Goal: Task Accomplishment & Management: Use online tool/utility

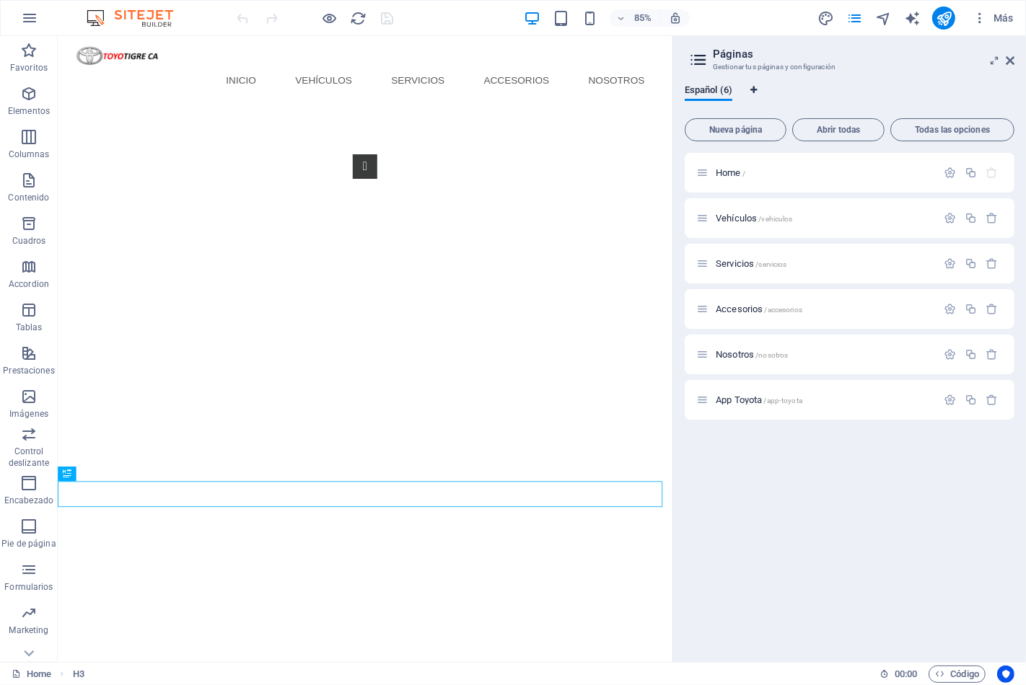
click at [758, 89] on span "Pestañas de idiomas" at bounding box center [754, 90] width 9 height 9
select select "44"
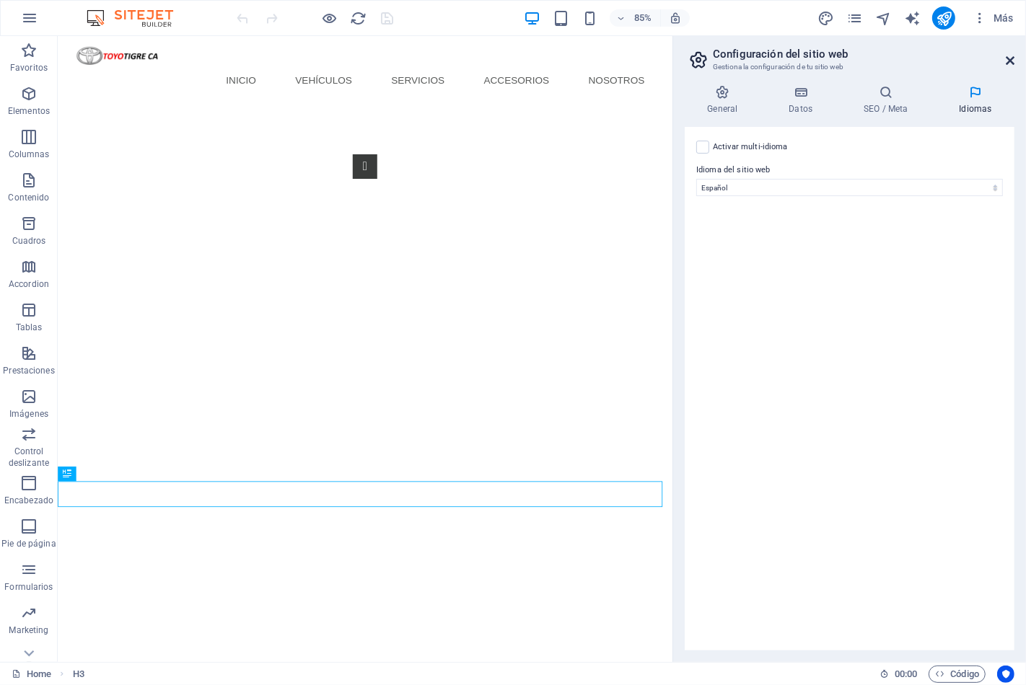
click at [1011, 58] on icon at bounding box center [1010, 61] width 9 height 12
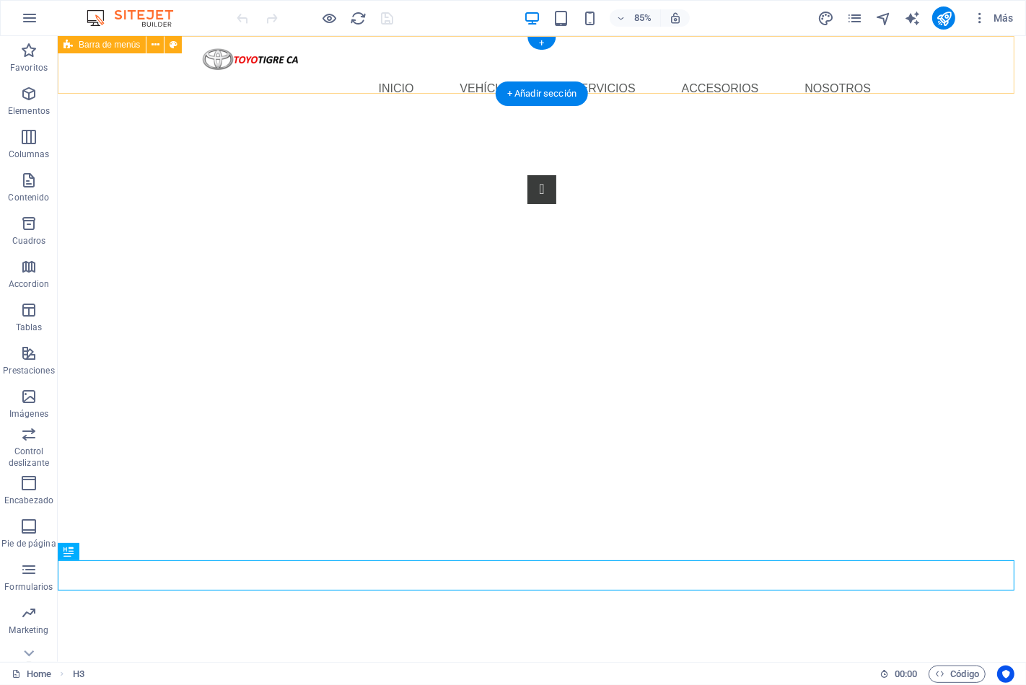
scroll to position [335, 0]
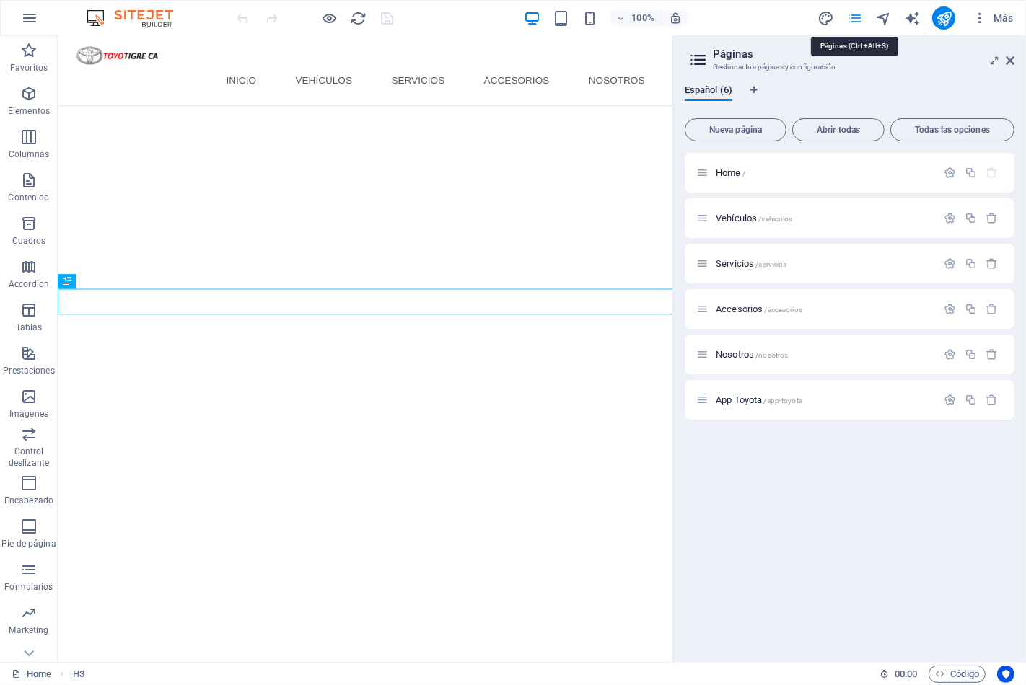
scroll to position [281, 0]
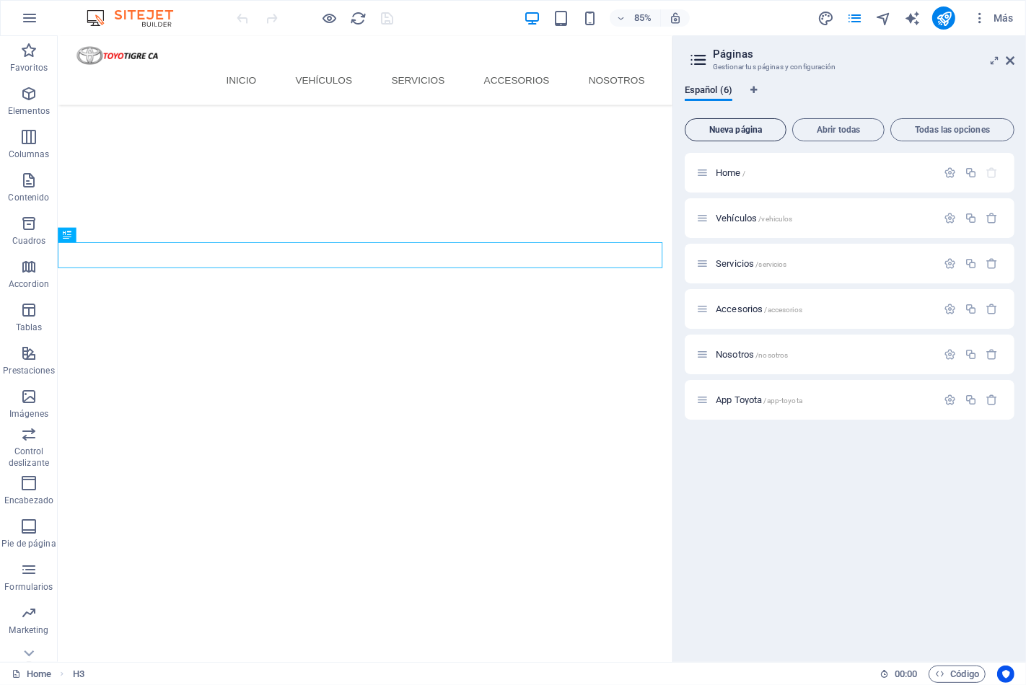
click at [727, 131] on span "Nueva página" at bounding box center [735, 130] width 89 height 9
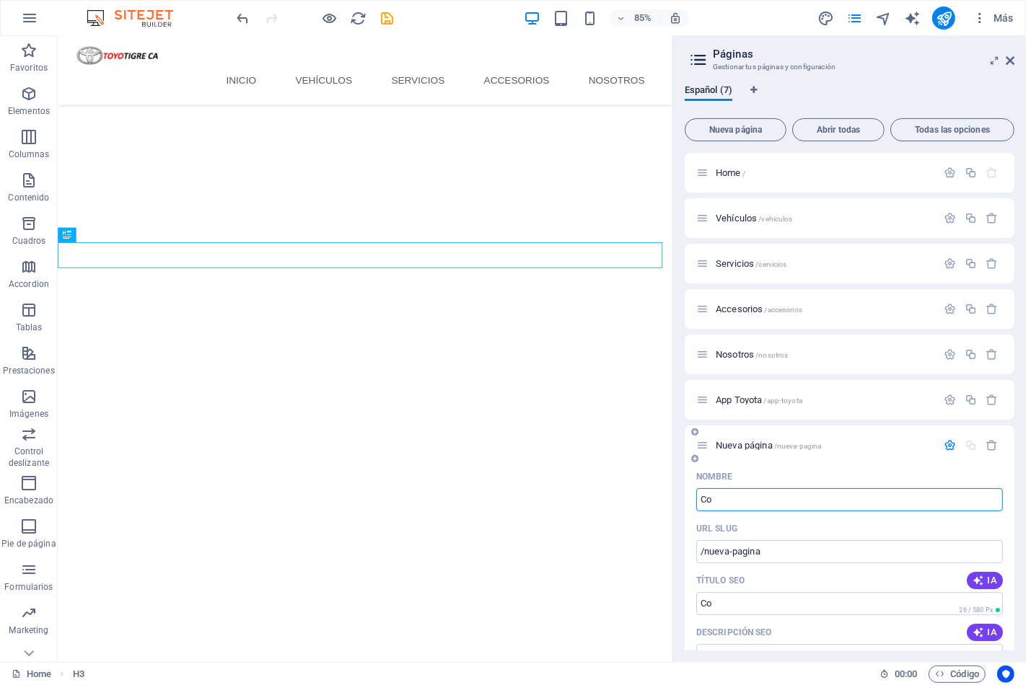
type input "Co"
type input "/co"
type input "Corolla"
type input "/corolla"
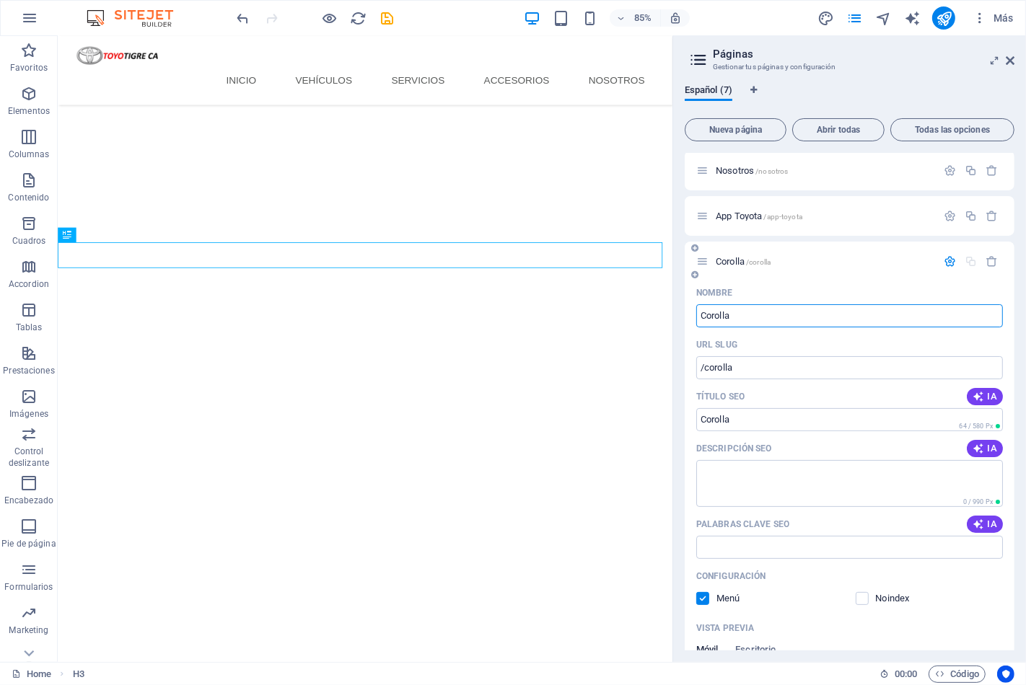
scroll to position [162, 0]
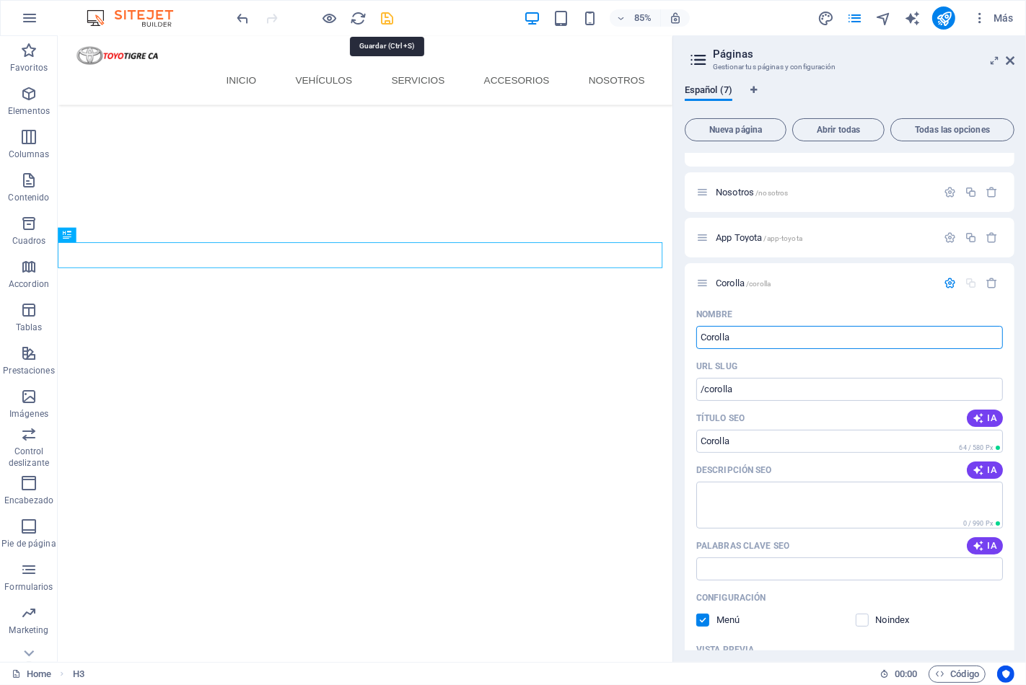
type input "Corolla"
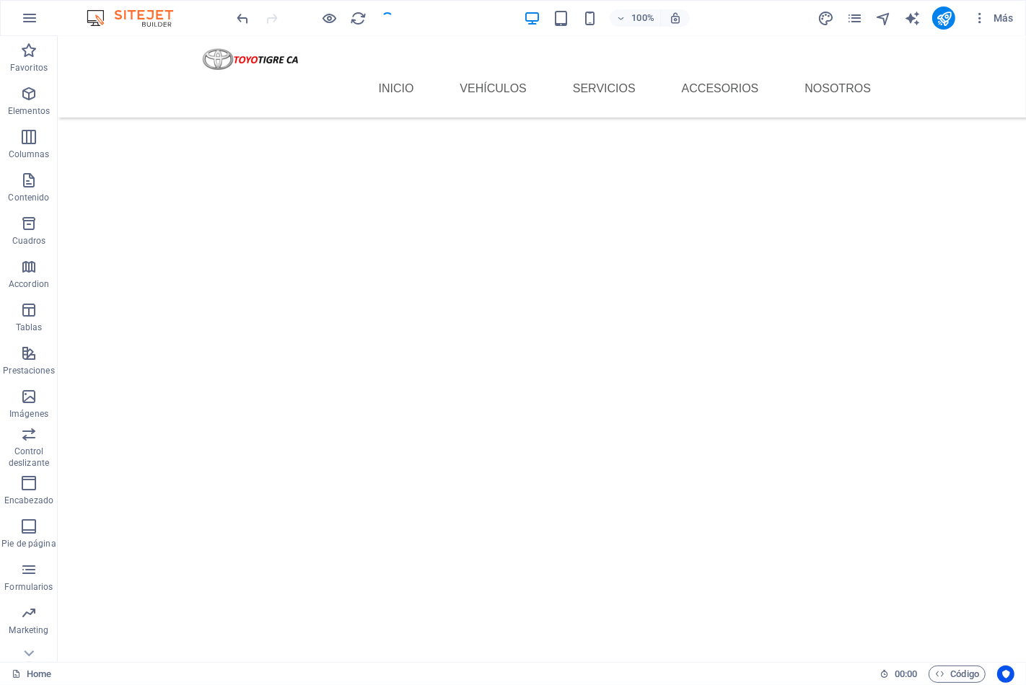
scroll to position [335, 0]
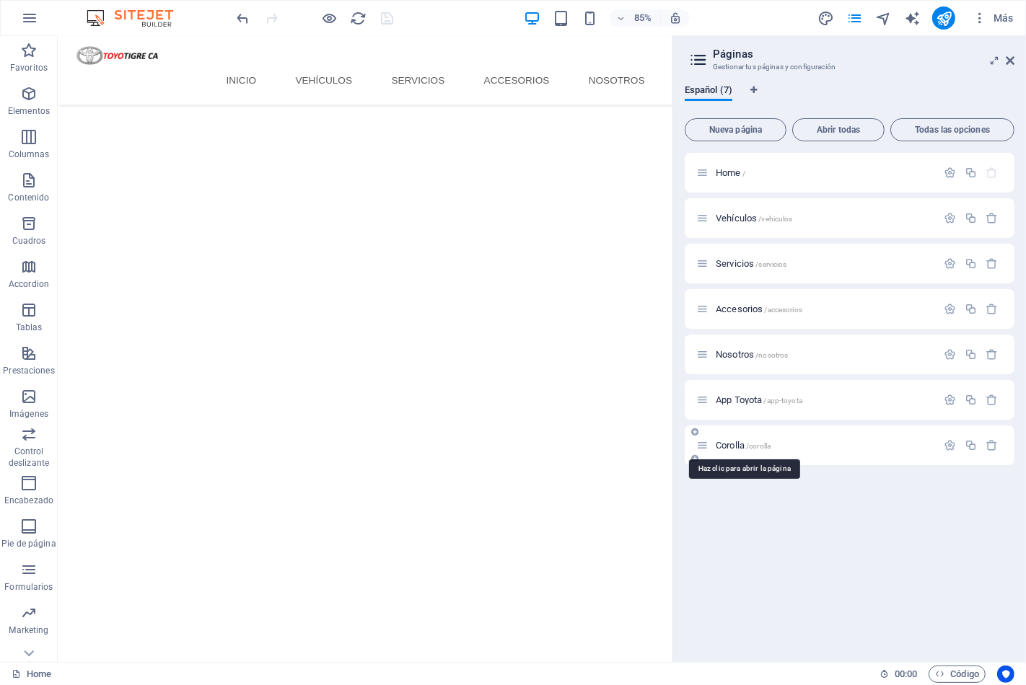
click at [719, 441] on span "Corolla /corolla" at bounding box center [743, 445] width 55 height 11
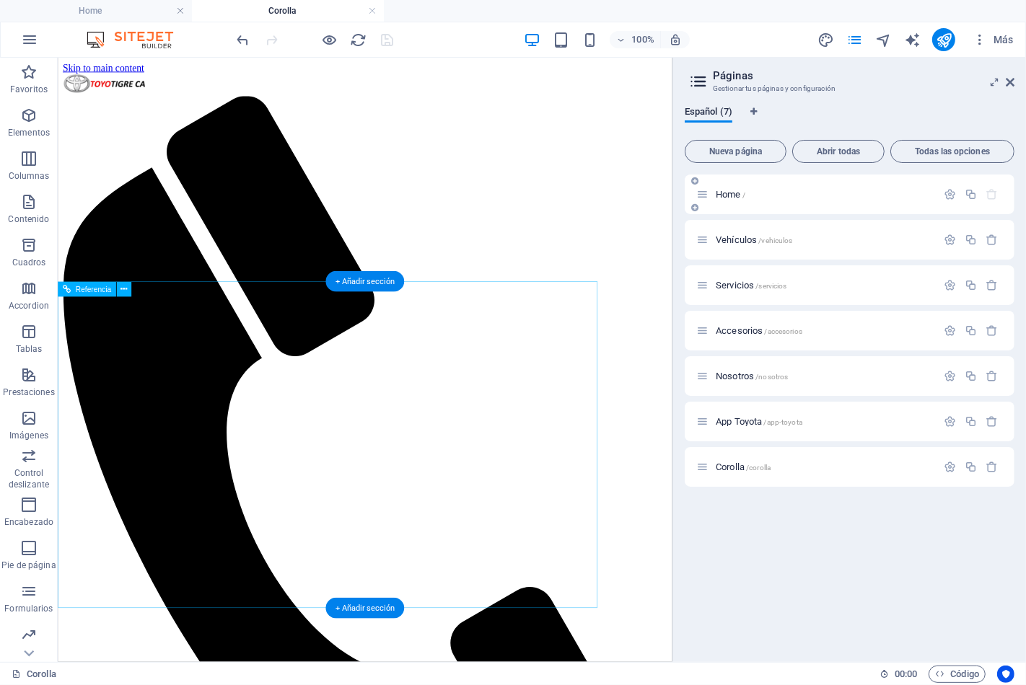
scroll to position [0, 0]
click at [1011, 82] on icon at bounding box center [1010, 82] width 9 height 12
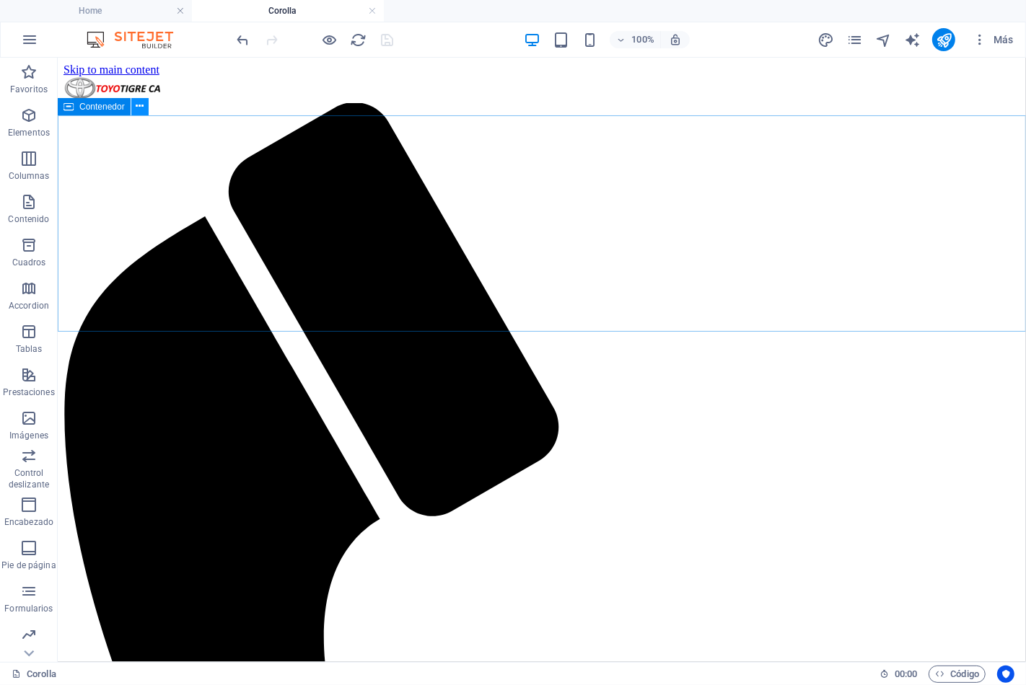
click at [136, 104] on icon at bounding box center [140, 106] width 8 height 15
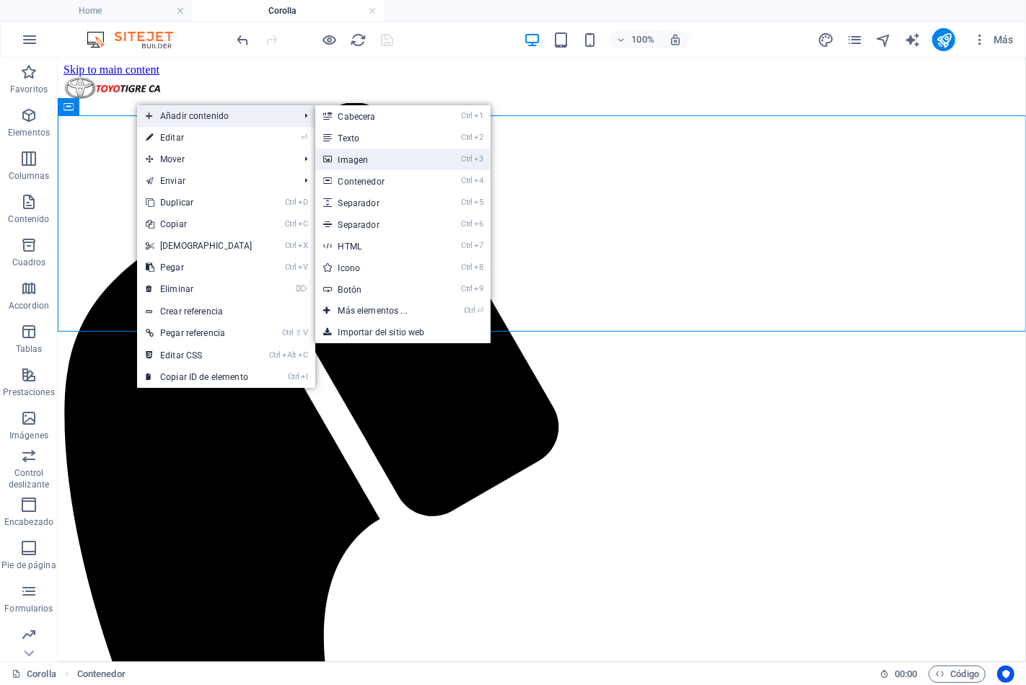
click at [365, 157] on link "Ctrl 3 Imagen" at bounding box center [375, 160] width 121 height 22
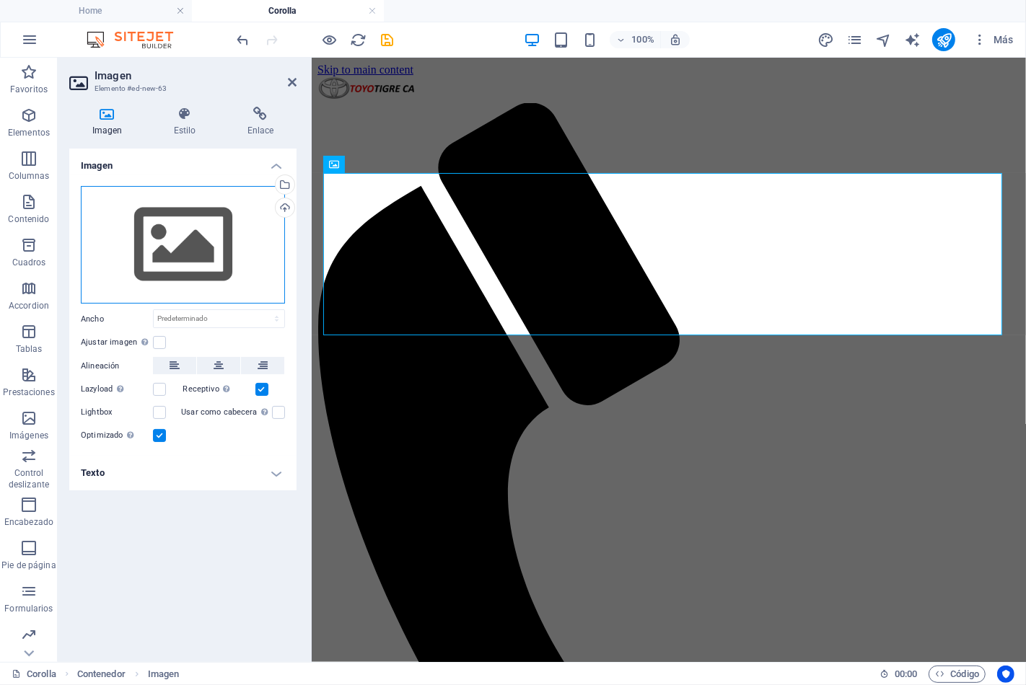
click at [196, 235] on div "Arrastra archivos aquí, haz clic para escoger archivos o selecciona archivos de…" at bounding box center [183, 245] width 204 height 118
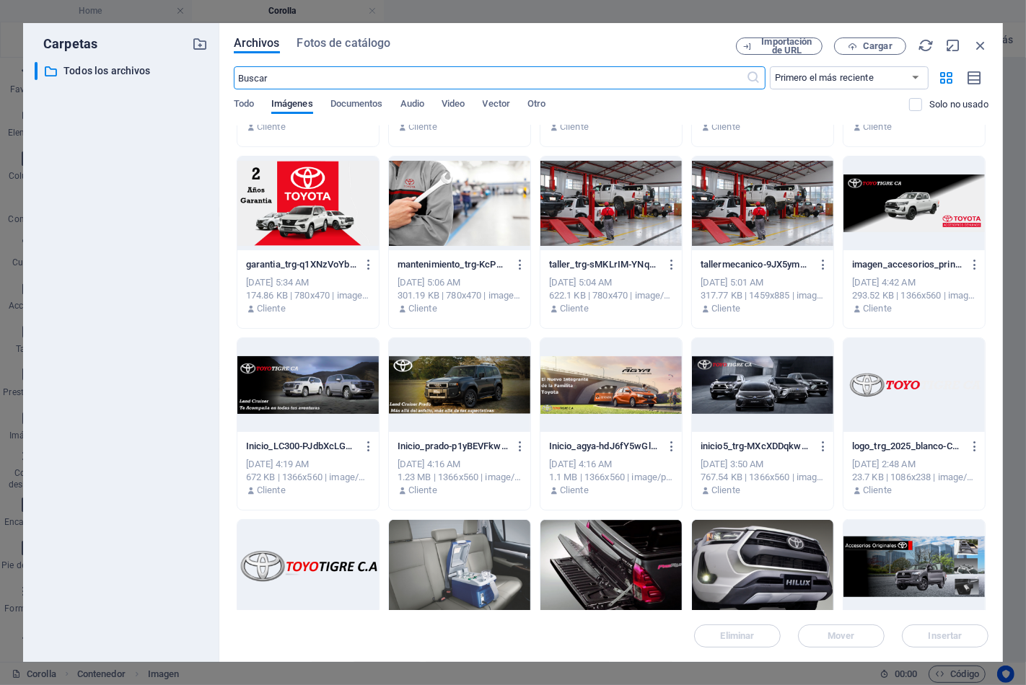
scroll to position [689, 0]
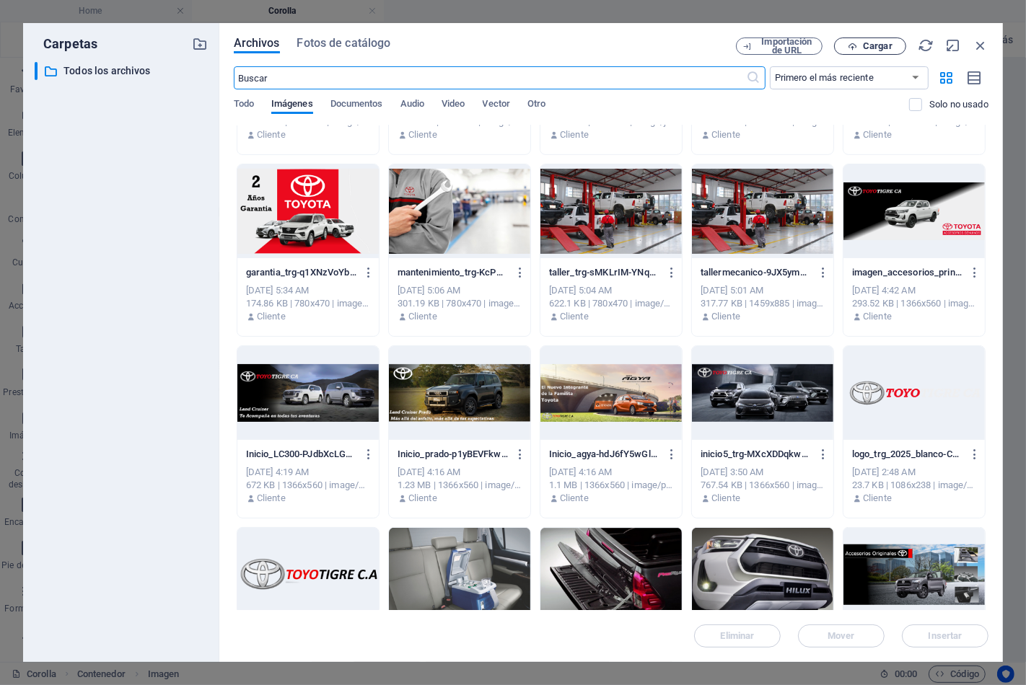
click at [873, 42] on span "Cargar" at bounding box center [878, 46] width 30 height 9
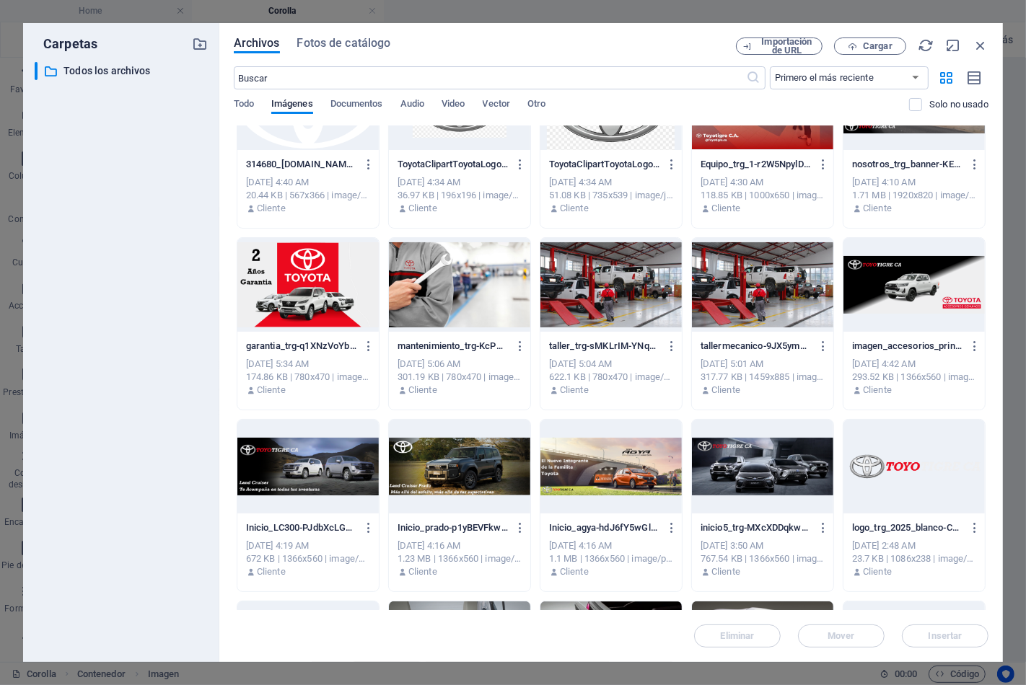
scroll to position [609, 0]
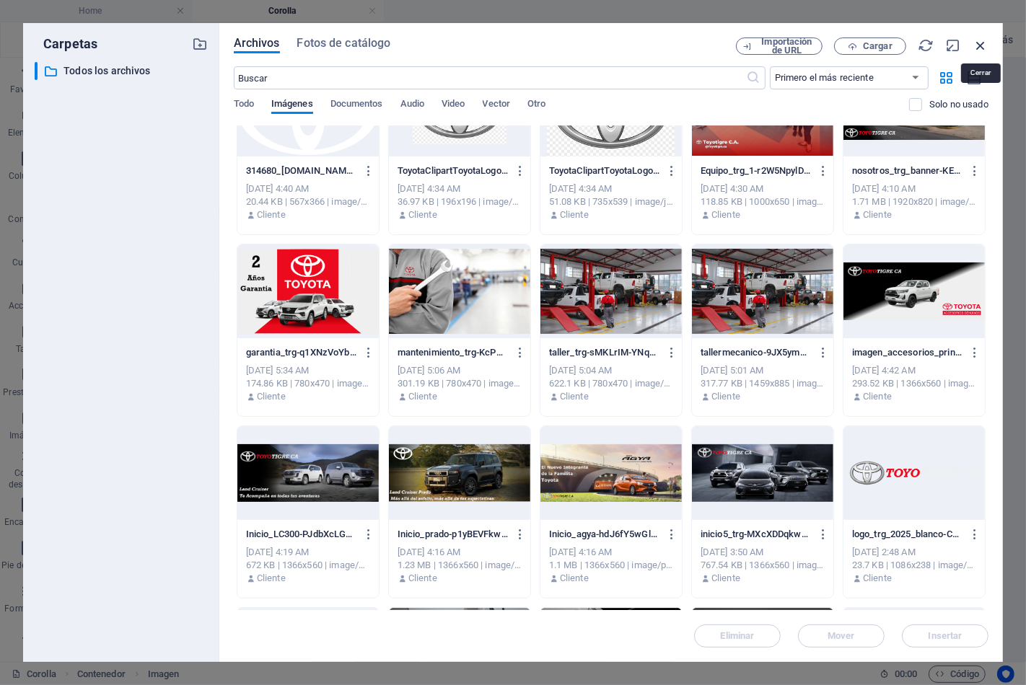
click at [977, 44] on icon "button" at bounding box center [981, 46] width 16 height 16
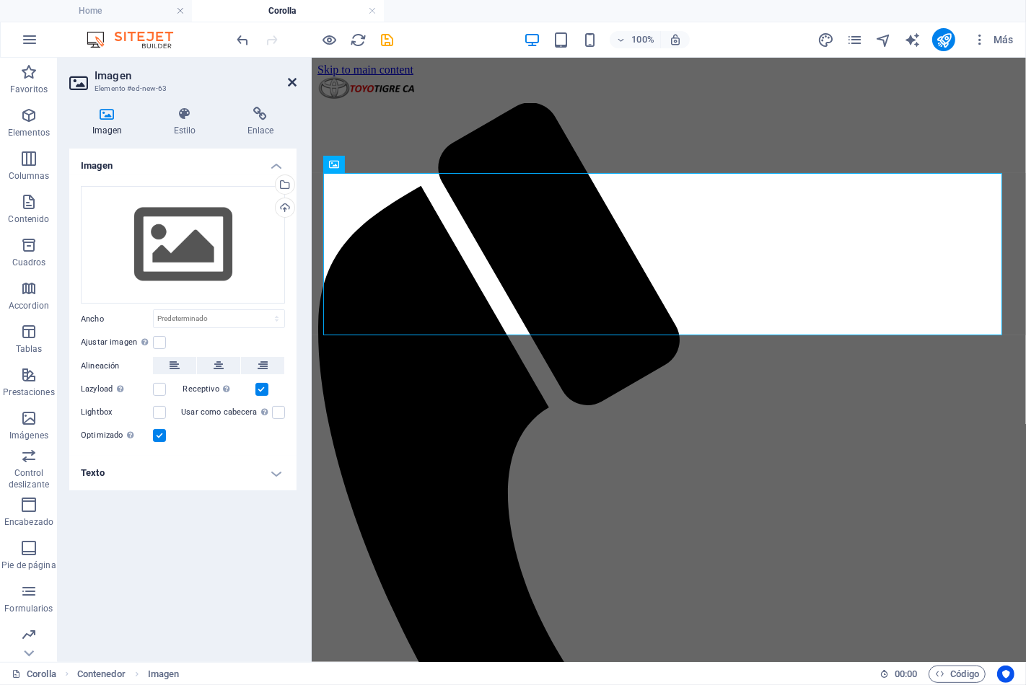
click at [288, 76] on icon at bounding box center [292, 82] width 9 height 12
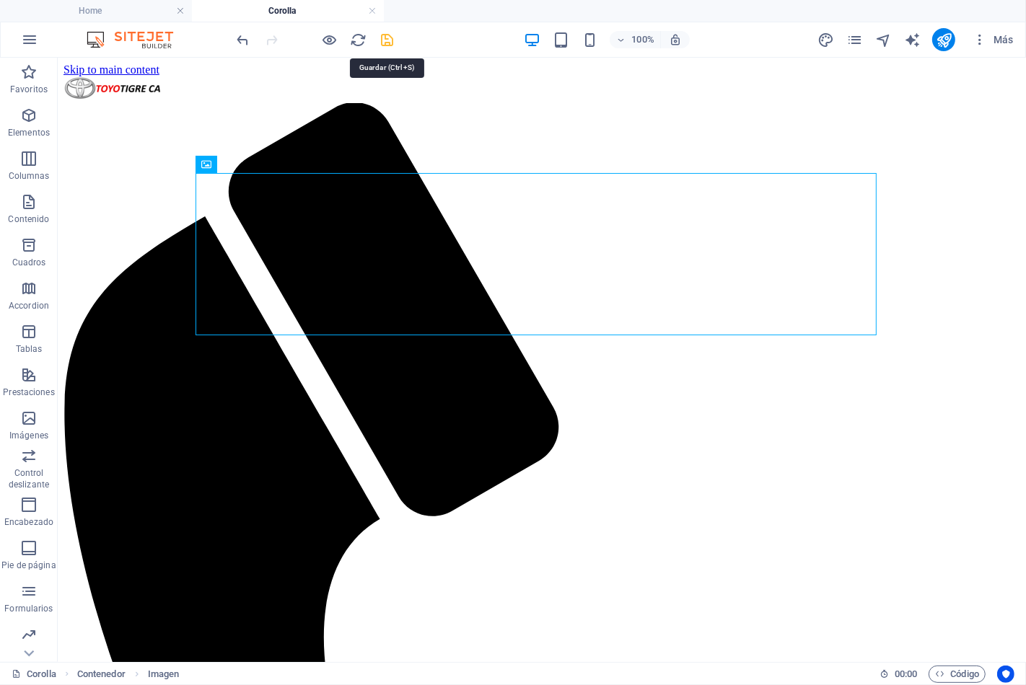
click at [391, 38] on icon "save" at bounding box center [388, 40] width 17 height 17
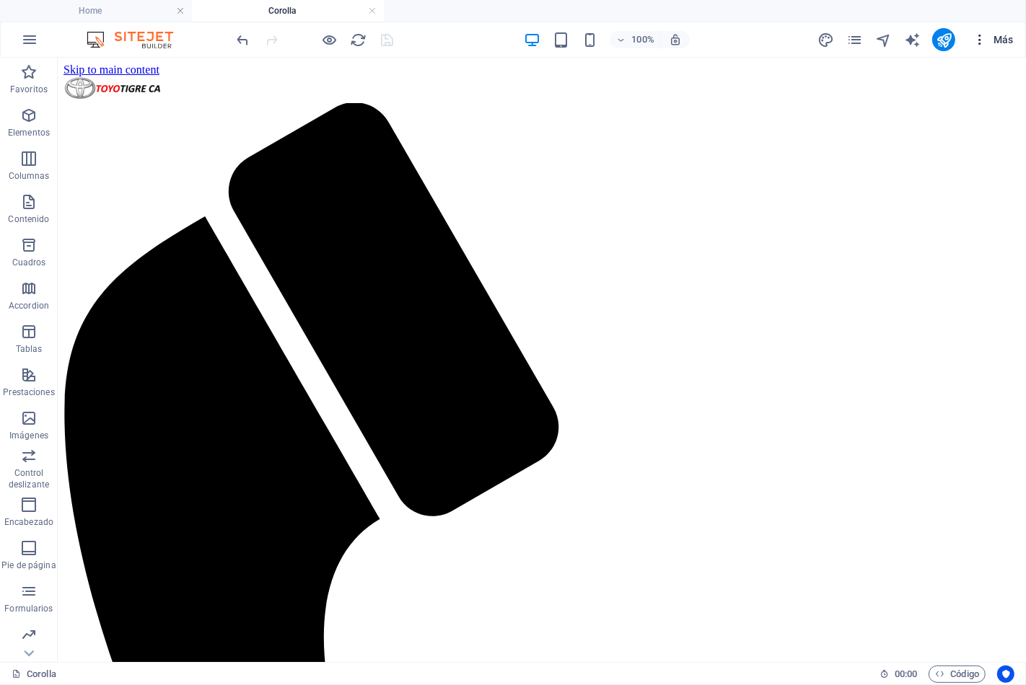
click at [1012, 37] on span "Más" at bounding box center [993, 39] width 41 height 14
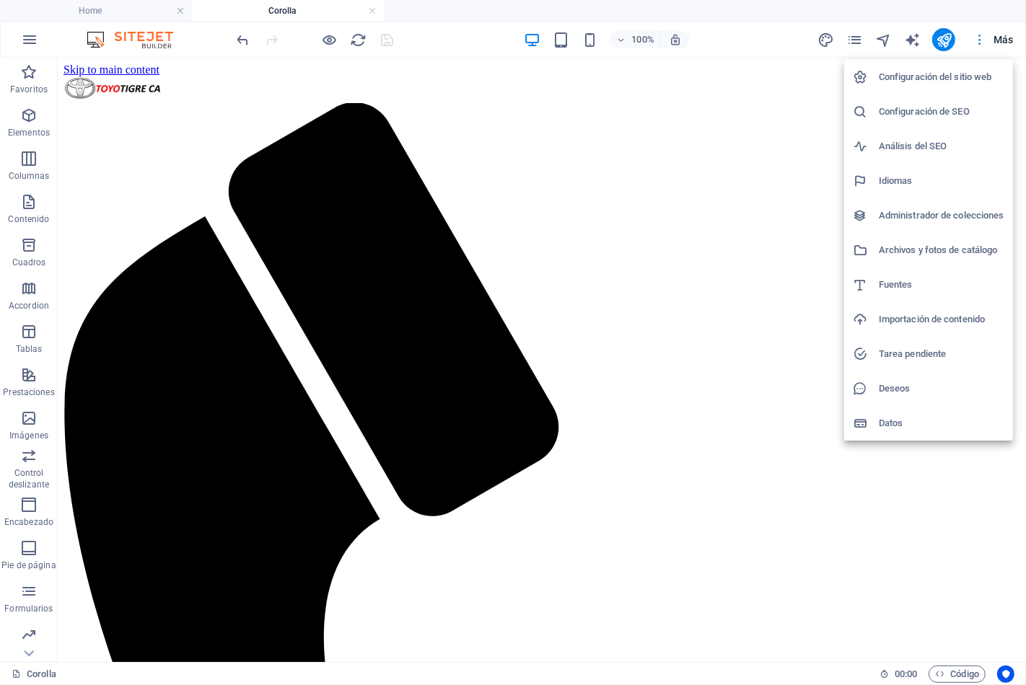
click at [1012, 37] on div at bounding box center [513, 342] width 1026 height 685
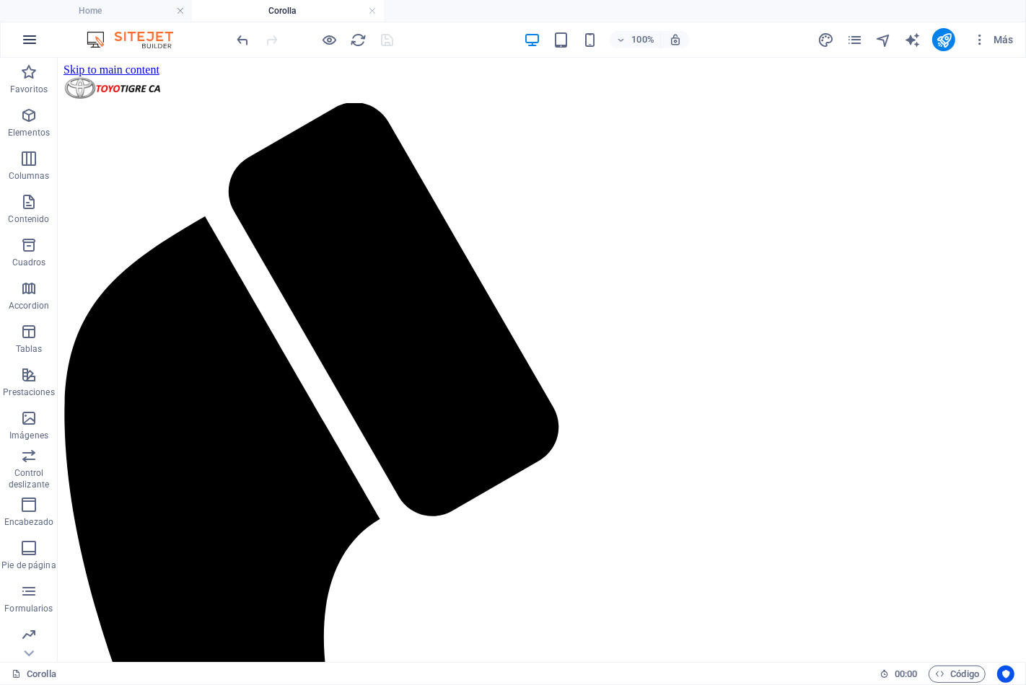
click at [25, 34] on icon "button" at bounding box center [29, 39] width 17 height 17
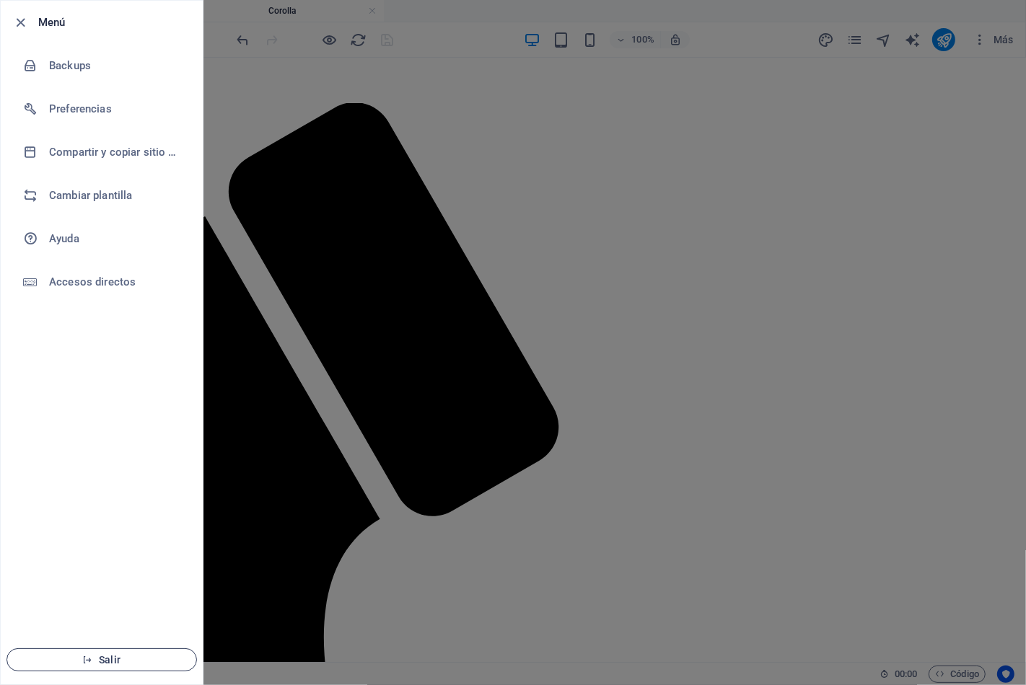
click at [107, 660] on span "Salir" at bounding box center [102, 660] width 166 height 12
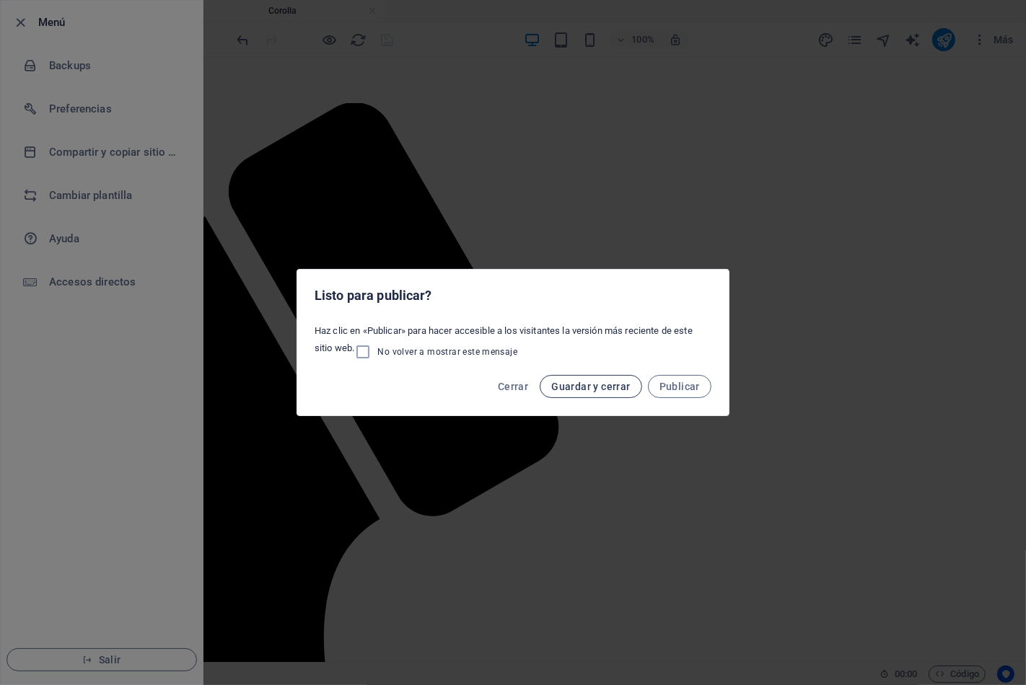
click at [594, 385] on span "Guardar y cerrar" at bounding box center [590, 387] width 79 height 12
